Goal: Information Seeking & Learning: Learn about a topic

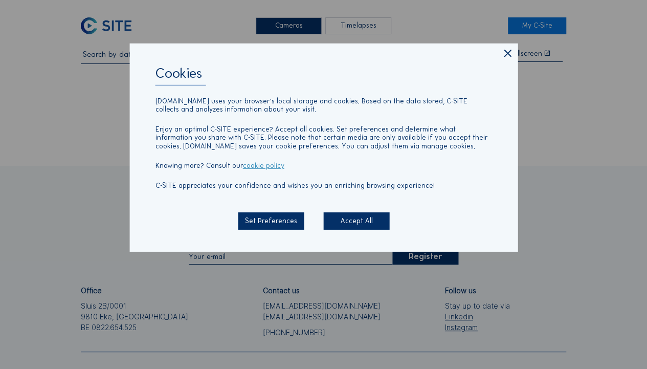
click at [510, 53] on icon at bounding box center [507, 54] width 12 height 13
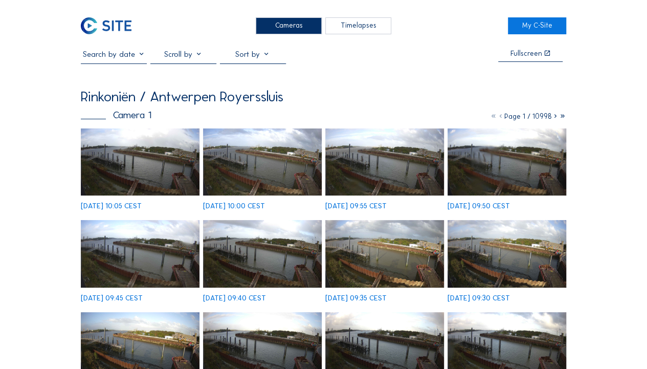
click at [131, 58] on input "text" at bounding box center [114, 54] width 66 height 10
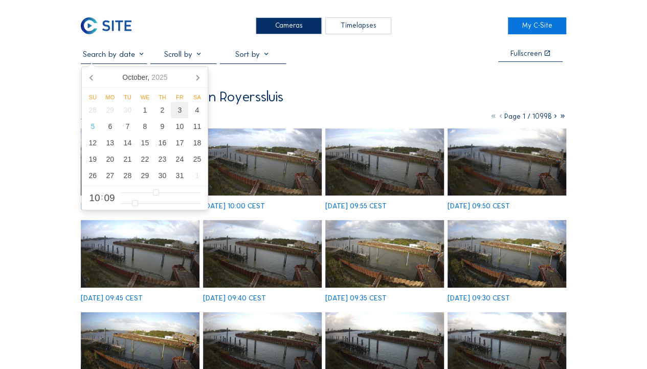
click at [177, 110] on div "3" at bounding box center [179, 110] width 17 height 16
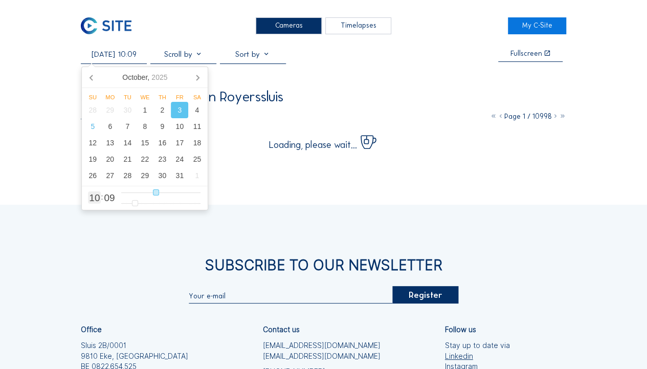
type input "[DATE] 16:09"
type input "16"
click at [173, 192] on input "range" at bounding box center [161, 192] width 80 height 9
type input "[DATE] 14:09"
type input "14"
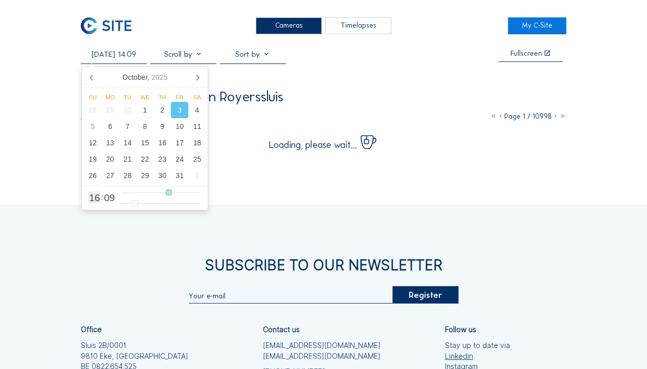
click at [170, 194] on input "range" at bounding box center [161, 192] width 80 height 9
click at [614, 65] on div "Cameras Timelapses My C-Site [DATE] 14:09 Fullscreen Rinkoniën / Antwerpen Roye…" at bounding box center [323, 248] width 647 height 496
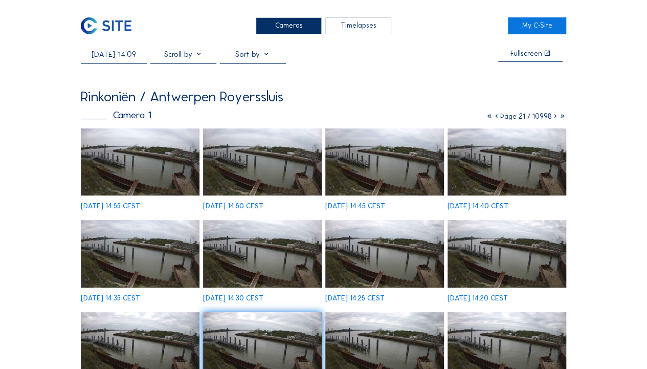
click at [361, 242] on img at bounding box center [384, 253] width 119 height 67
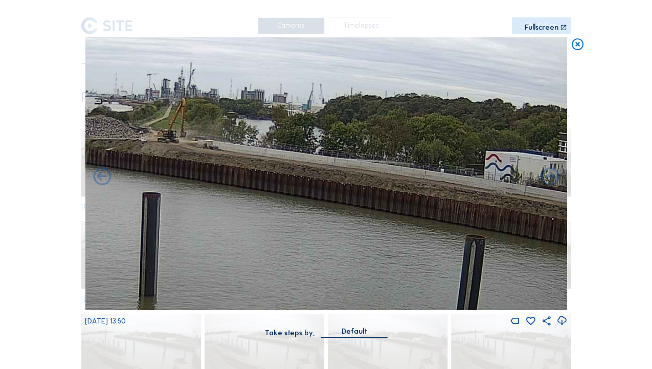
drag, startPoint x: 481, startPoint y: 202, endPoint x: 562, endPoint y: 201, distance: 81.4
click at [573, 205] on div "Scroll to travel through time | Press 'Alt' Button + Scroll to Zoom | Click and…" at bounding box center [326, 184] width 652 height 369
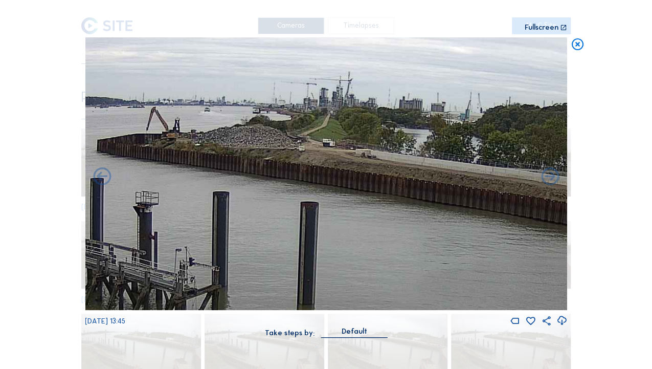
drag, startPoint x: 389, startPoint y: 193, endPoint x: 455, endPoint y: 193, distance: 65.5
click at [455, 193] on img at bounding box center [326, 173] width 482 height 273
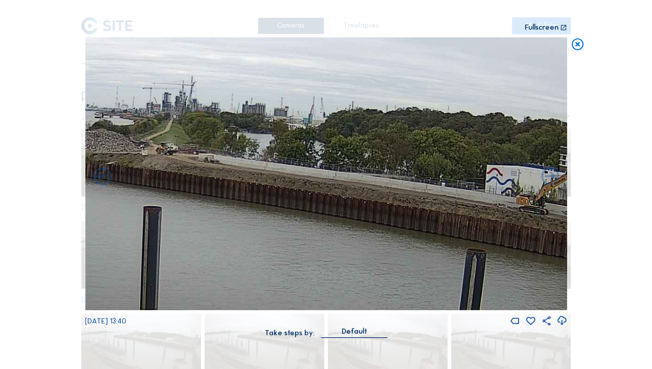
drag, startPoint x: 363, startPoint y: 178, endPoint x: 140, endPoint y: 182, distance: 222.6
click at [140, 182] on img at bounding box center [326, 173] width 482 height 273
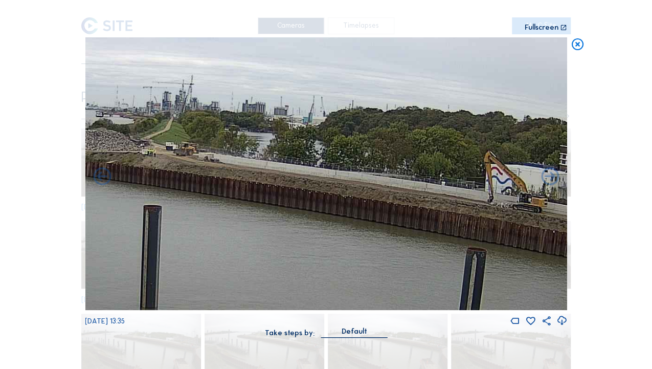
drag, startPoint x: 293, startPoint y: 185, endPoint x: 212, endPoint y: 183, distance: 80.9
click at [212, 183] on img at bounding box center [326, 173] width 482 height 273
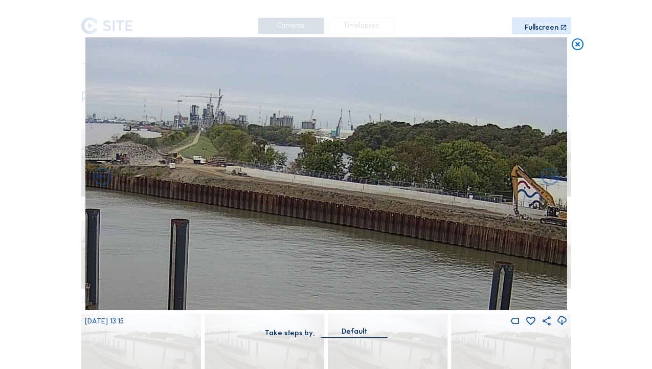
drag, startPoint x: 359, startPoint y: 196, endPoint x: 458, endPoint y: 203, distance: 99.4
click at [458, 203] on img at bounding box center [326, 173] width 482 height 273
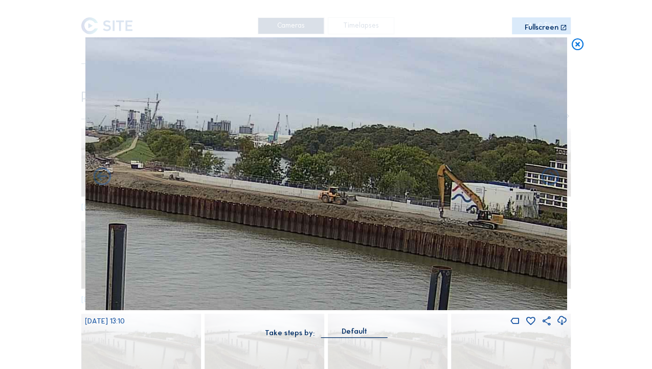
drag, startPoint x: 447, startPoint y: 203, endPoint x: 243, endPoint y: 198, distance: 204.7
click at [243, 198] on img at bounding box center [326, 173] width 482 height 273
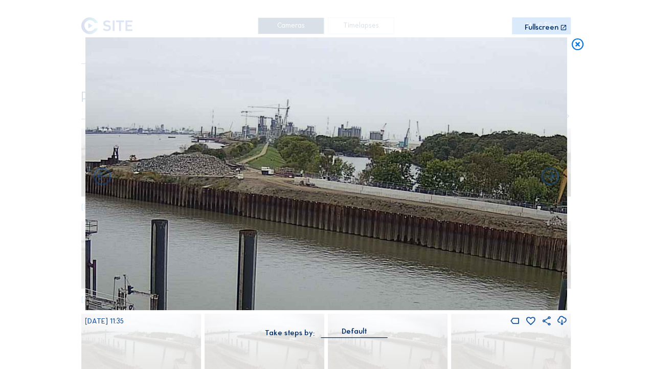
drag, startPoint x: 212, startPoint y: 216, endPoint x: 387, endPoint y: 225, distance: 174.7
click at [387, 225] on img at bounding box center [326, 173] width 482 height 273
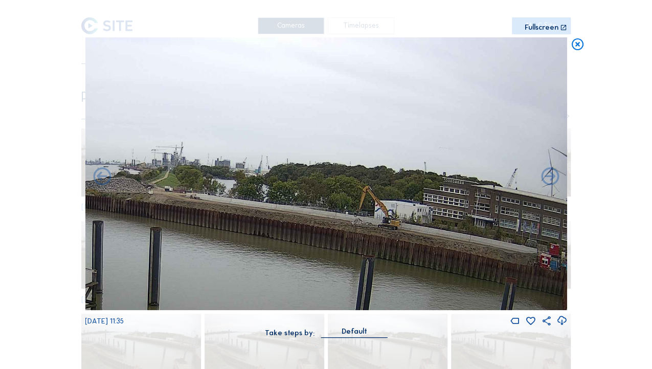
drag, startPoint x: 261, startPoint y: 227, endPoint x: 243, endPoint y: 227, distance: 17.9
click at [243, 227] on img at bounding box center [326, 173] width 482 height 273
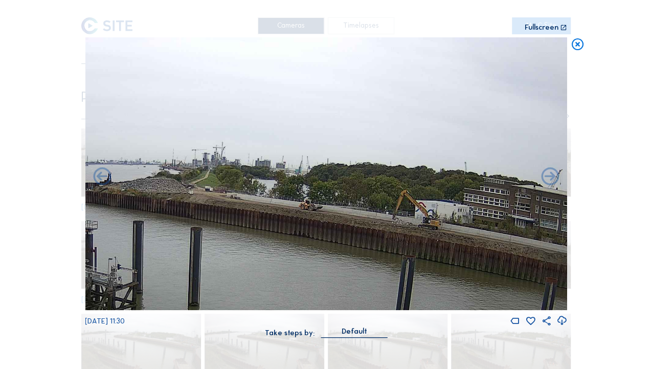
drag, startPoint x: 243, startPoint y: 227, endPoint x: 283, endPoint y: 232, distance: 40.8
click at [283, 232] on img at bounding box center [326, 173] width 482 height 273
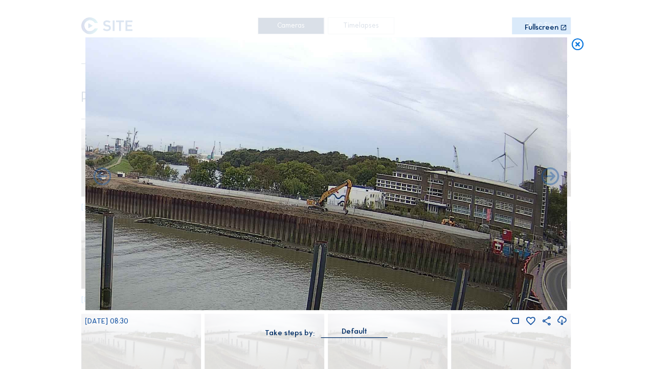
drag, startPoint x: 362, startPoint y: 245, endPoint x: 139, endPoint y: 230, distance: 223.5
click at [139, 230] on img at bounding box center [326, 173] width 482 height 273
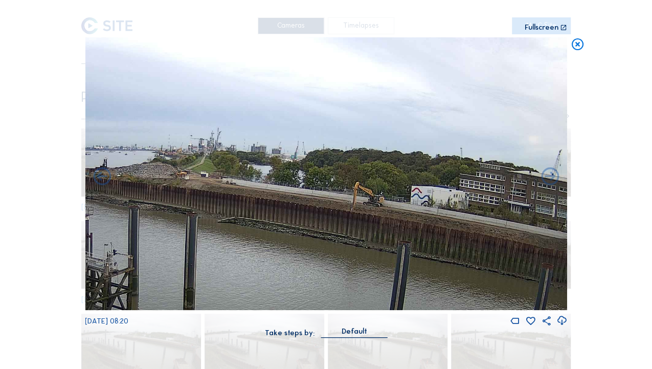
drag, startPoint x: 153, startPoint y: 237, endPoint x: 237, endPoint y: 237, distance: 83.4
click at [237, 237] on img at bounding box center [326, 173] width 482 height 273
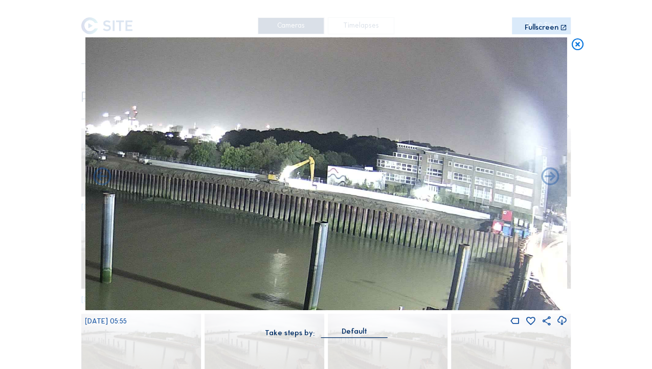
drag, startPoint x: 342, startPoint y: 265, endPoint x: 126, endPoint y: 241, distance: 217.2
click at [126, 243] on img at bounding box center [326, 173] width 482 height 273
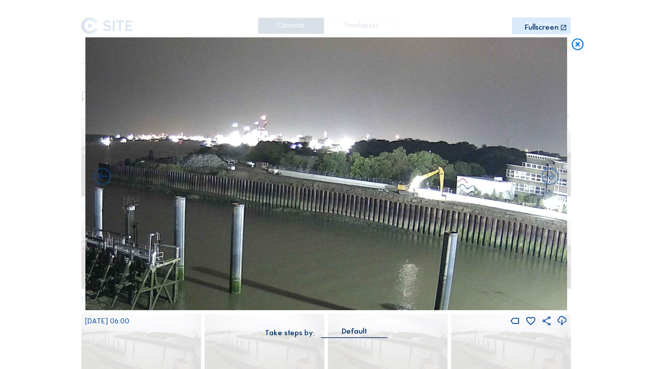
drag, startPoint x: 346, startPoint y: 234, endPoint x: 353, endPoint y: 235, distance: 7.2
click at [353, 235] on img at bounding box center [326, 173] width 482 height 273
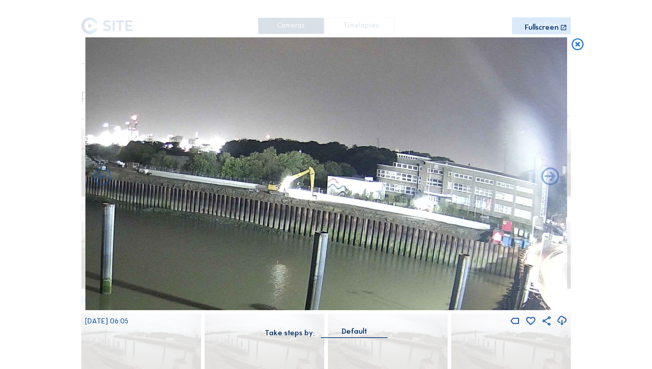
drag, startPoint x: 354, startPoint y: 236, endPoint x: 99, endPoint y: 235, distance: 254.3
click at [99, 235] on img at bounding box center [326, 173] width 482 height 273
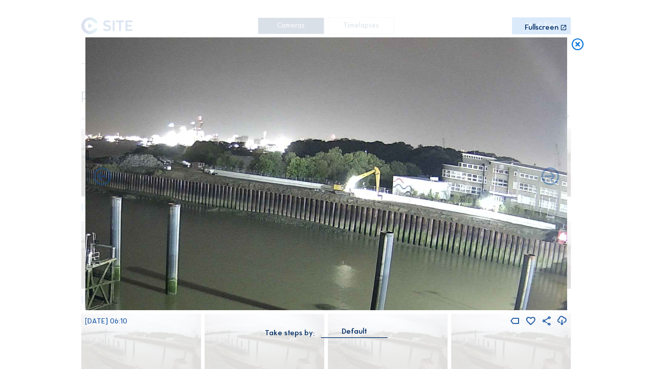
drag, startPoint x: 314, startPoint y: 239, endPoint x: 392, endPoint y: 248, distance: 78.7
click at [392, 248] on img at bounding box center [326, 173] width 482 height 273
